Goal: Check status

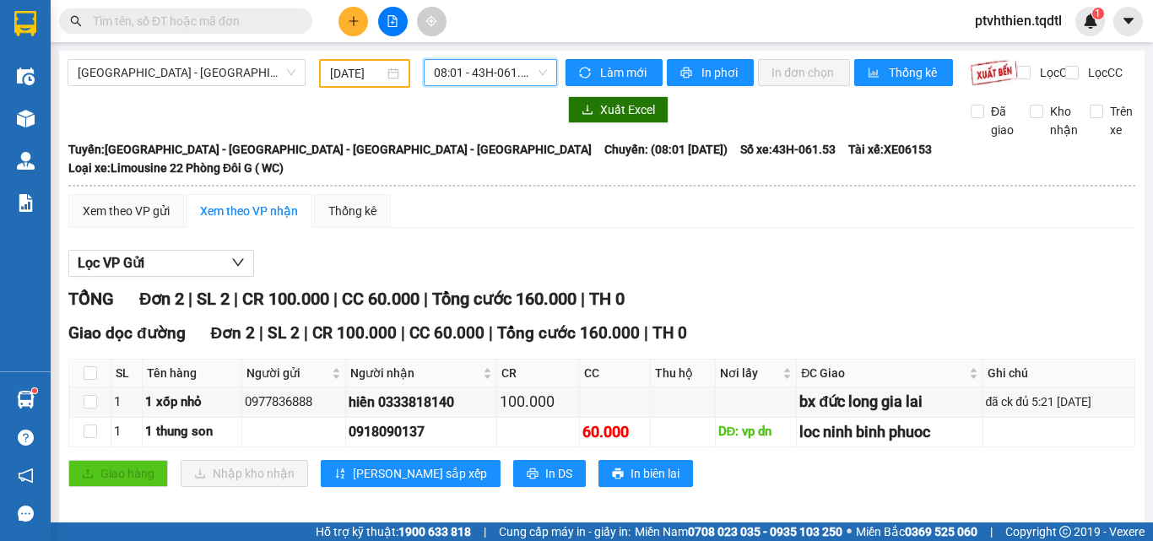
click at [289, 64] on span "[GEOGRAPHIC_DATA] - [GEOGRAPHIC_DATA] - [GEOGRAPHIC_DATA] - [GEOGRAPHIC_DATA]" at bounding box center [187, 72] width 218 height 25
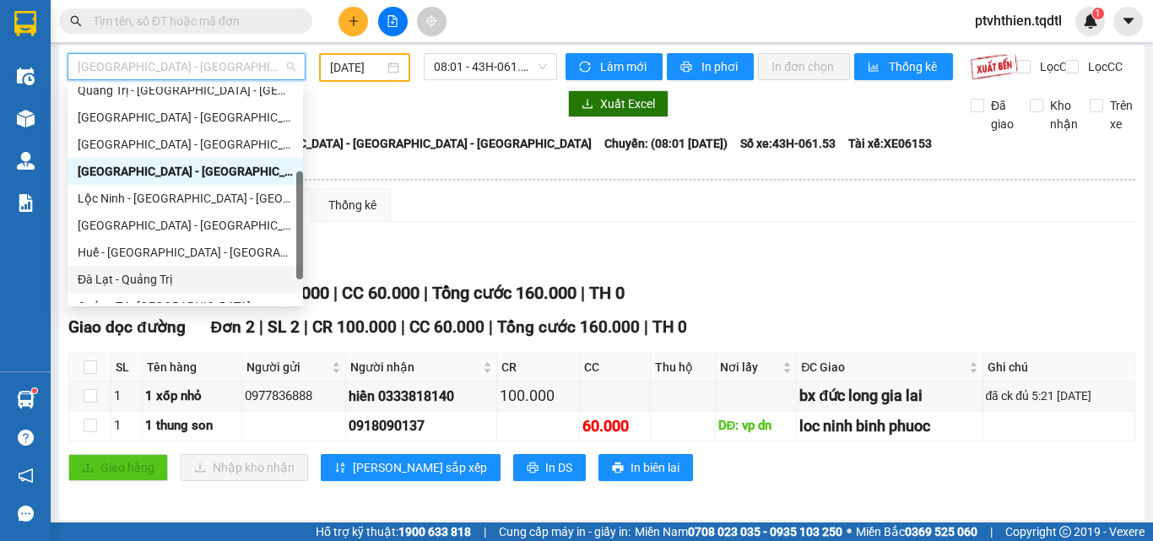
click at [192, 276] on div "Đà Lạt - Quảng Trị" at bounding box center [185, 279] width 215 height 19
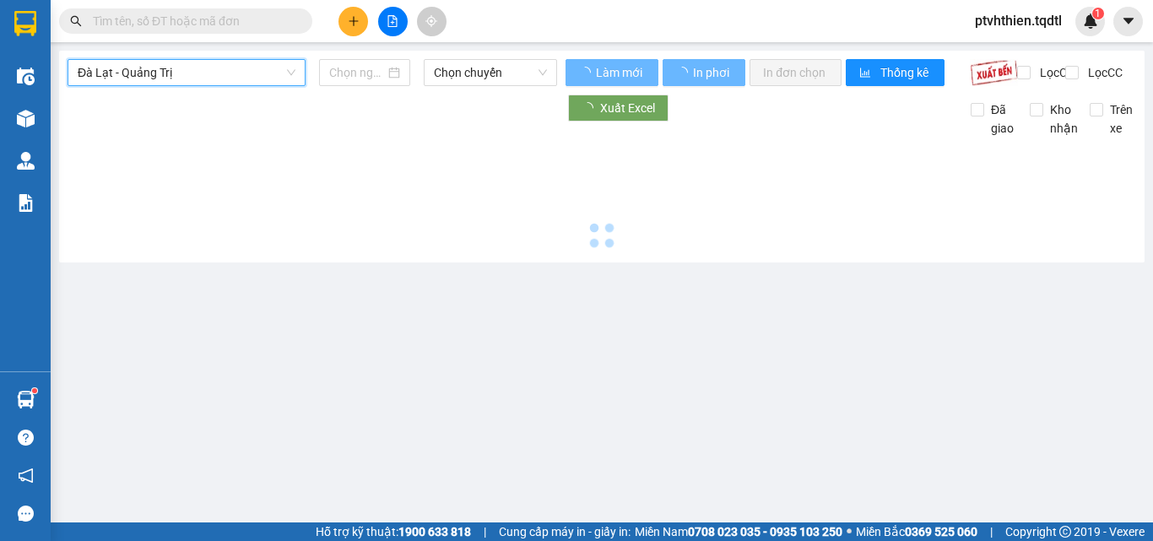
scroll to position [0, 0]
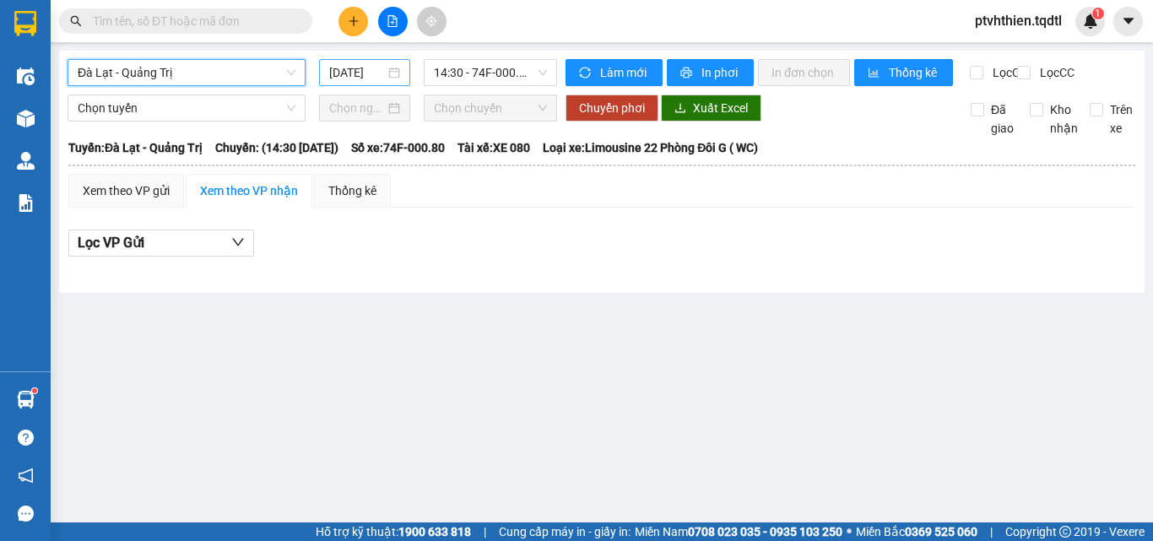
click at [392, 70] on div "[DATE]" at bounding box center [364, 72] width 71 height 19
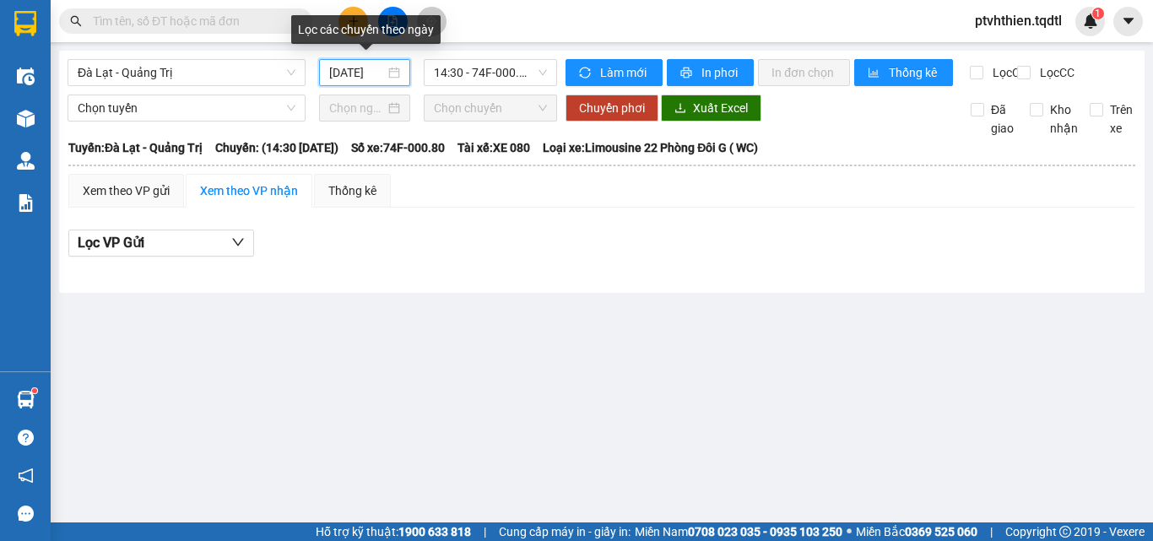
scroll to position [0, 4]
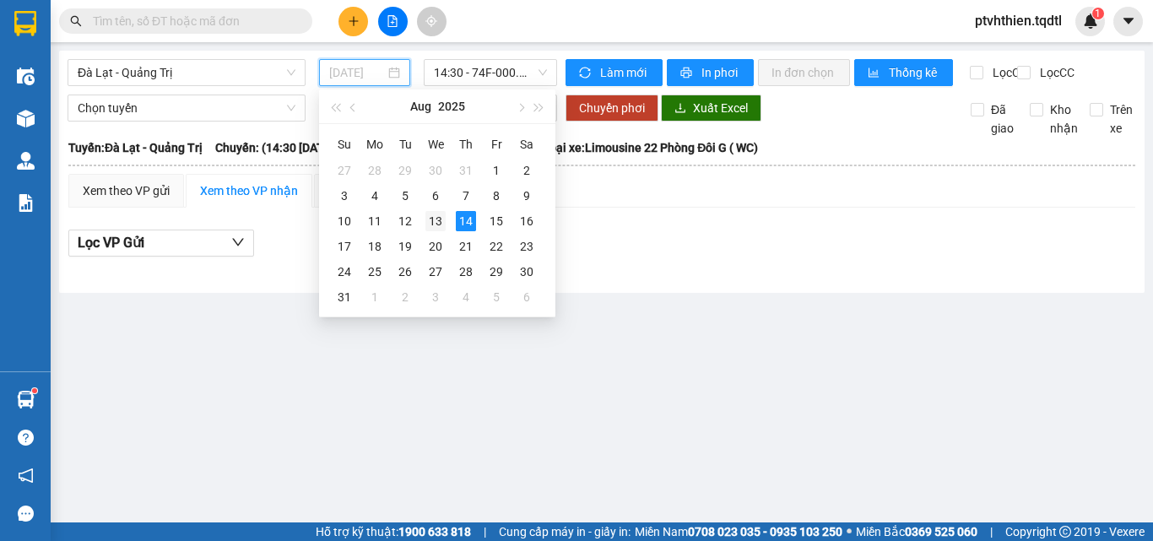
click at [439, 221] on div "13" at bounding box center [435, 221] width 20 height 20
type input "[DATE]"
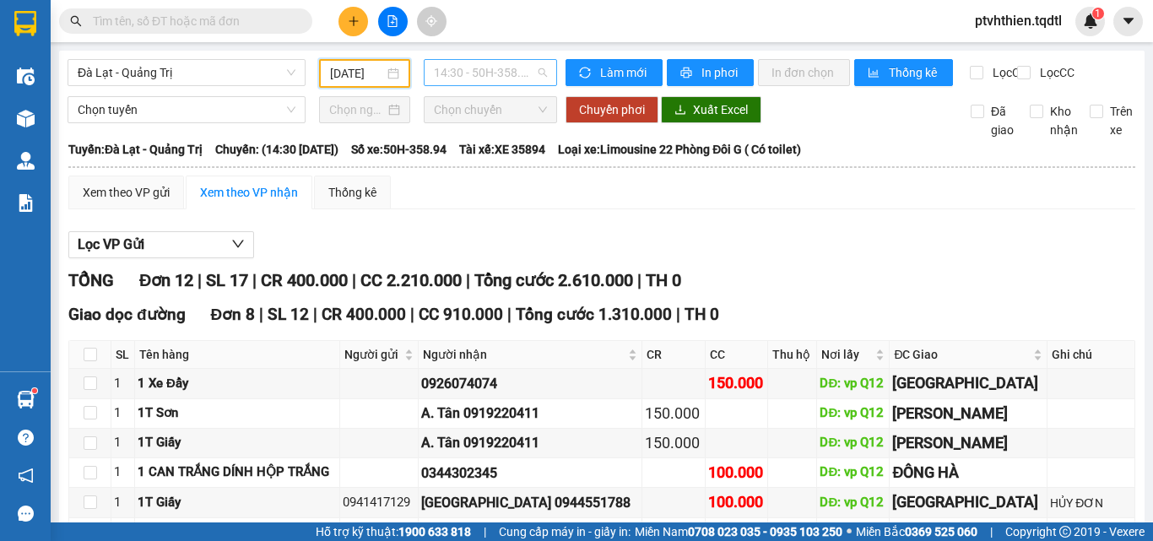
click at [535, 68] on span "14:30 - 50H-358.94" at bounding box center [490, 72] width 113 height 25
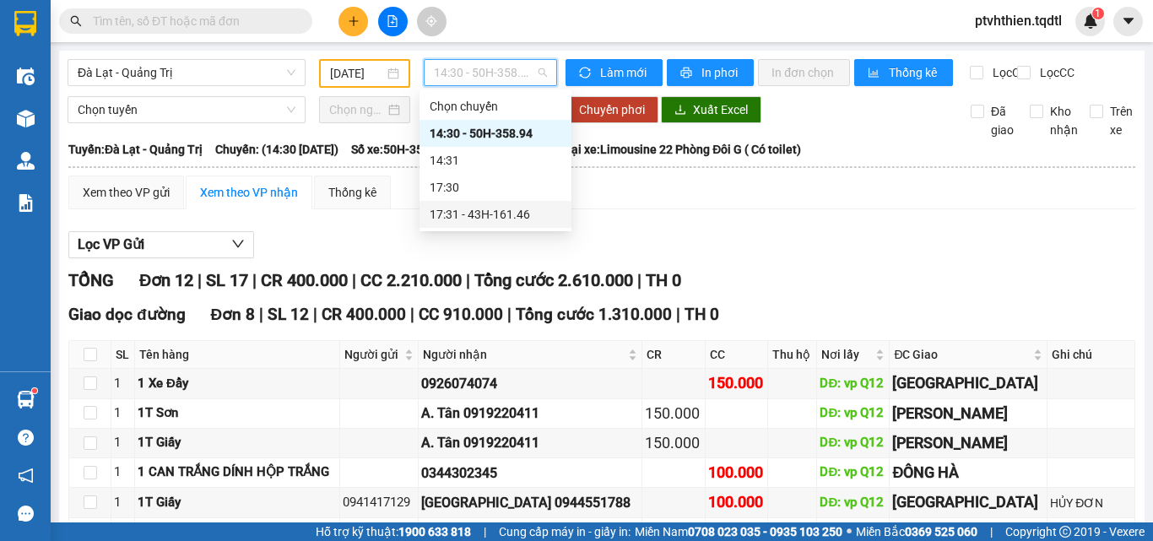
click at [512, 206] on div "17:31 - 43H-161.46" at bounding box center [496, 214] width 132 height 19
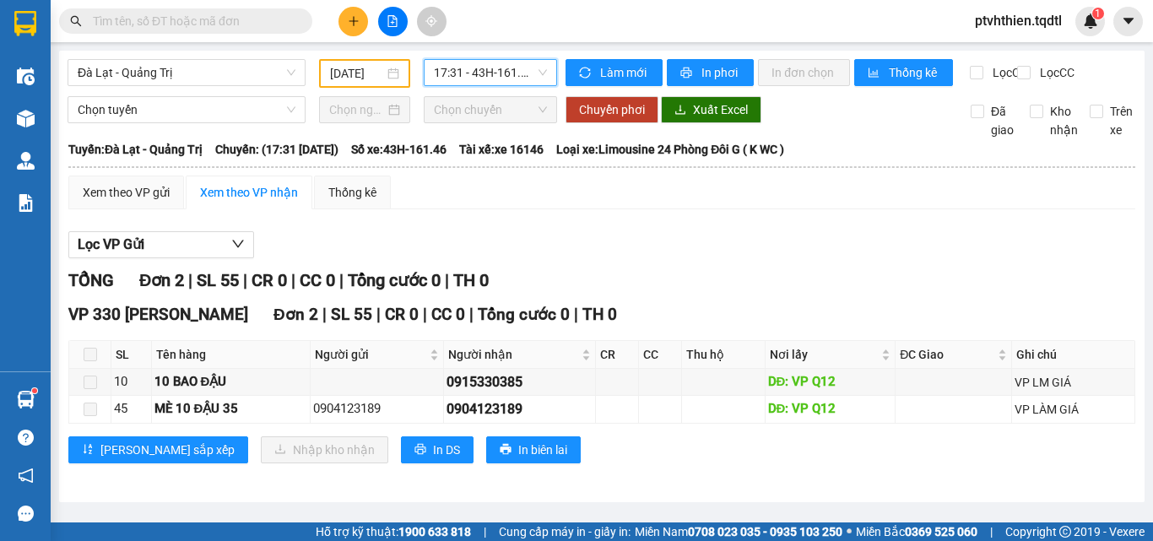
scroll to position [1, 0]
